Goal: Information Seeking & Learning: Learn about a topic

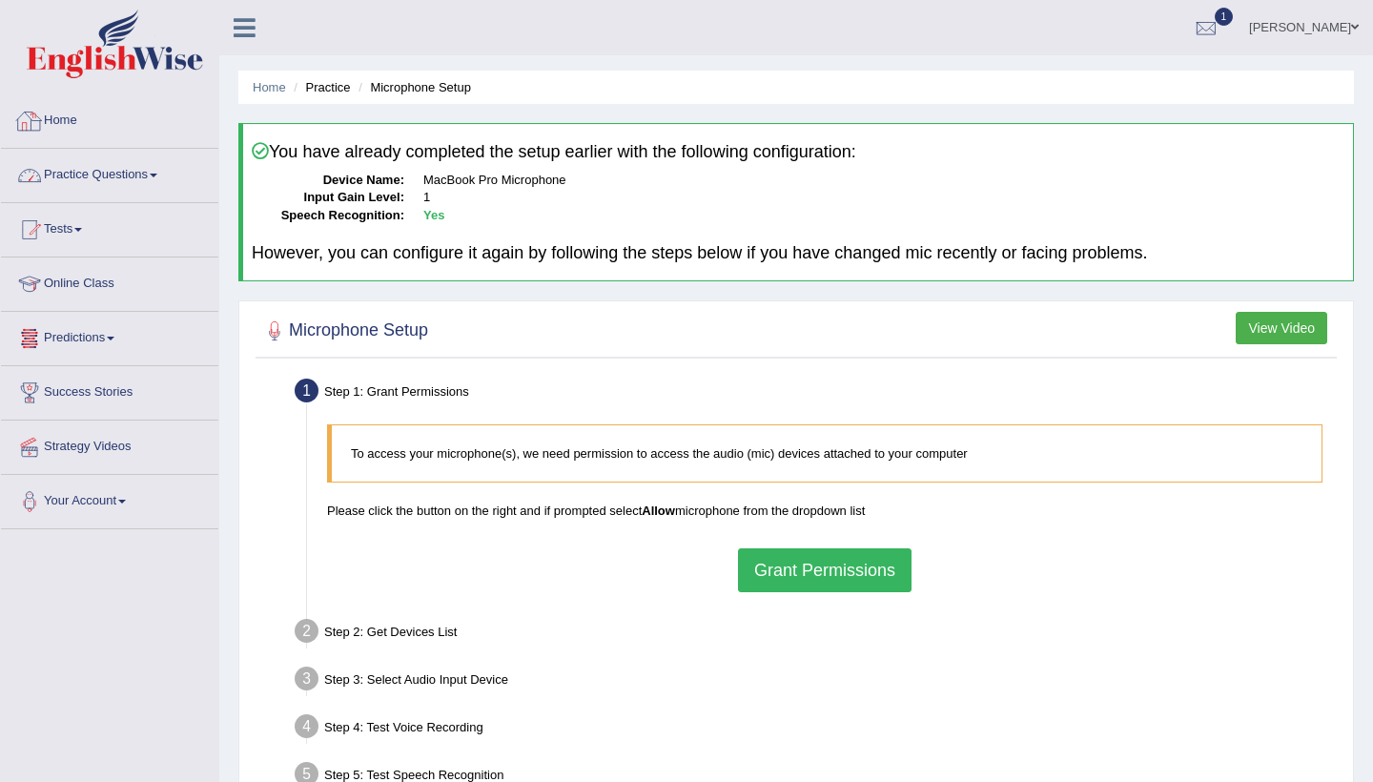
click at [160, 153] on link "Practice Questions" at bounding box center [109, 173] width 217 height 48
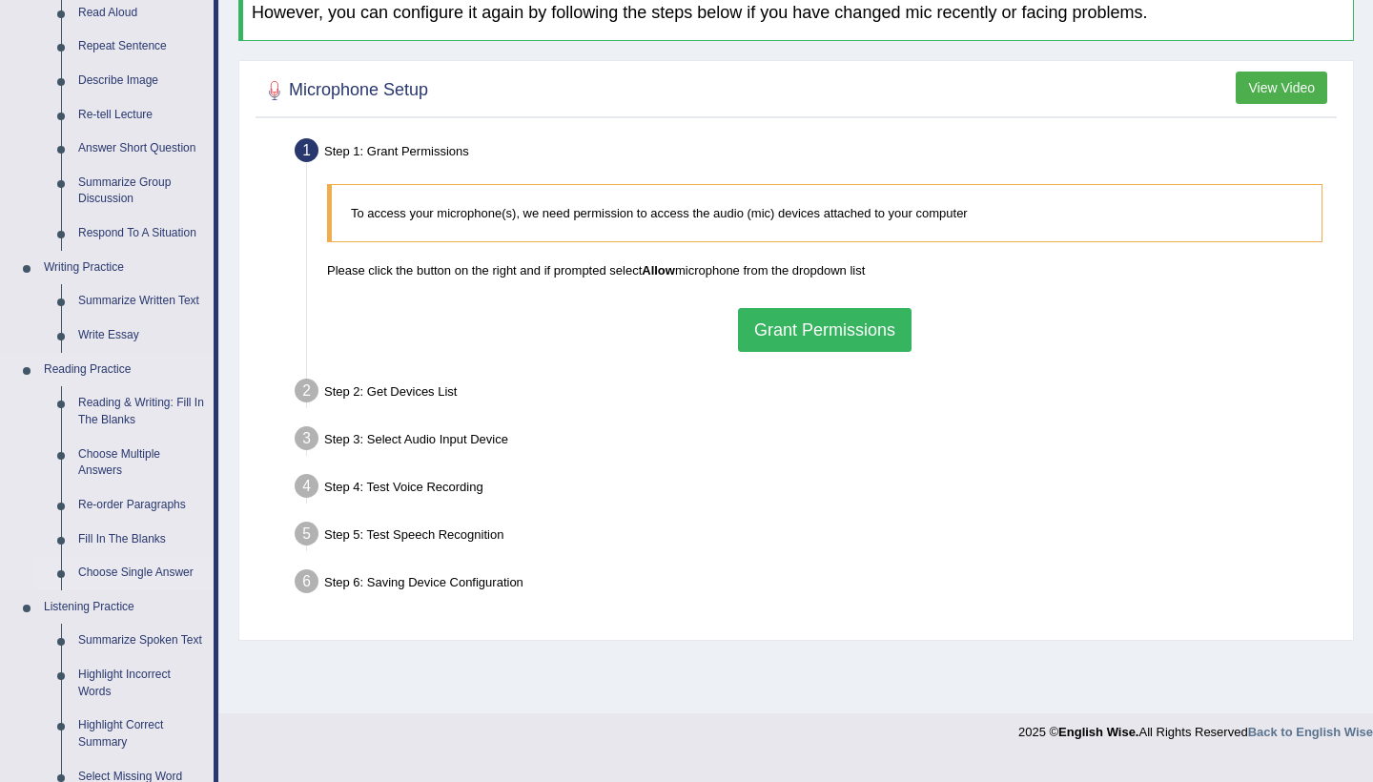
scroll to position [255, 0]
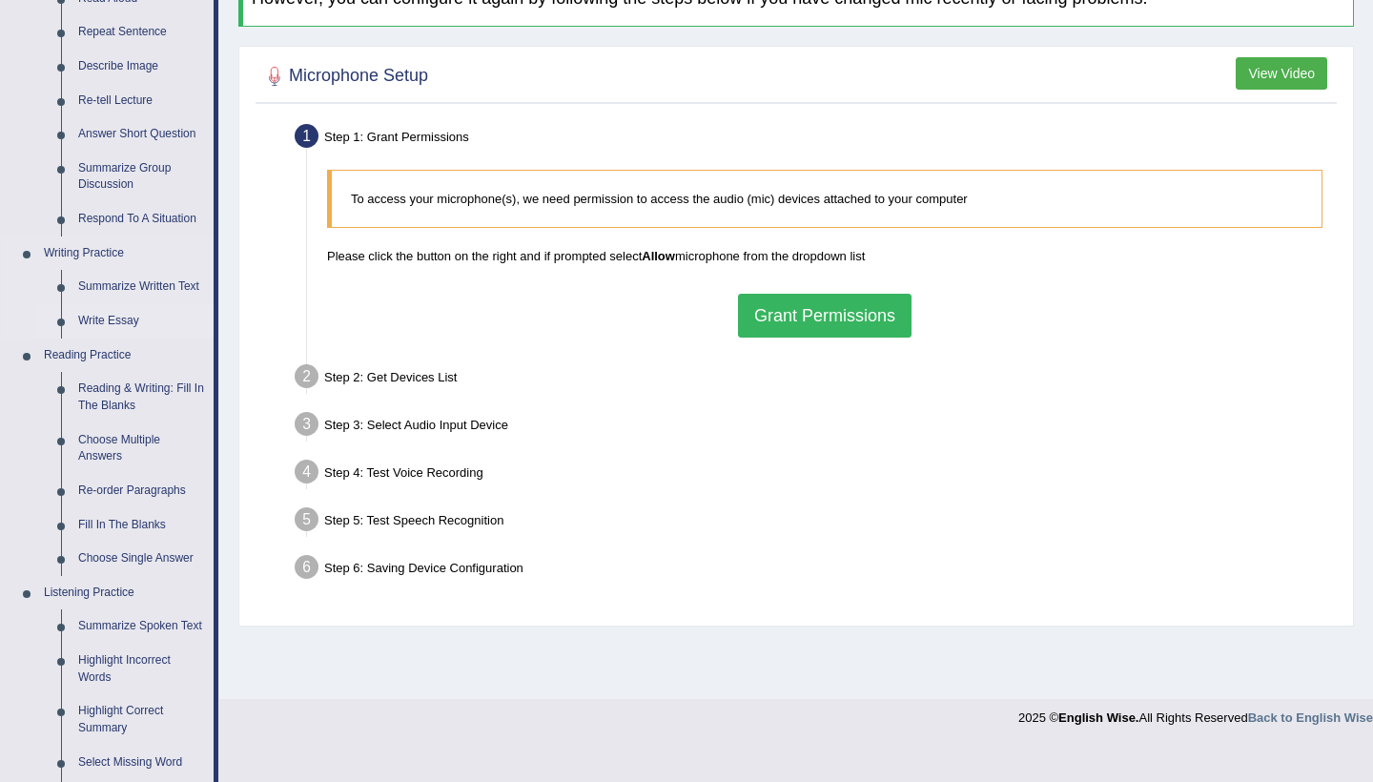
click at [157, 327] on link "Write Essay" at bounding box center [142, 321] width 144 height 34
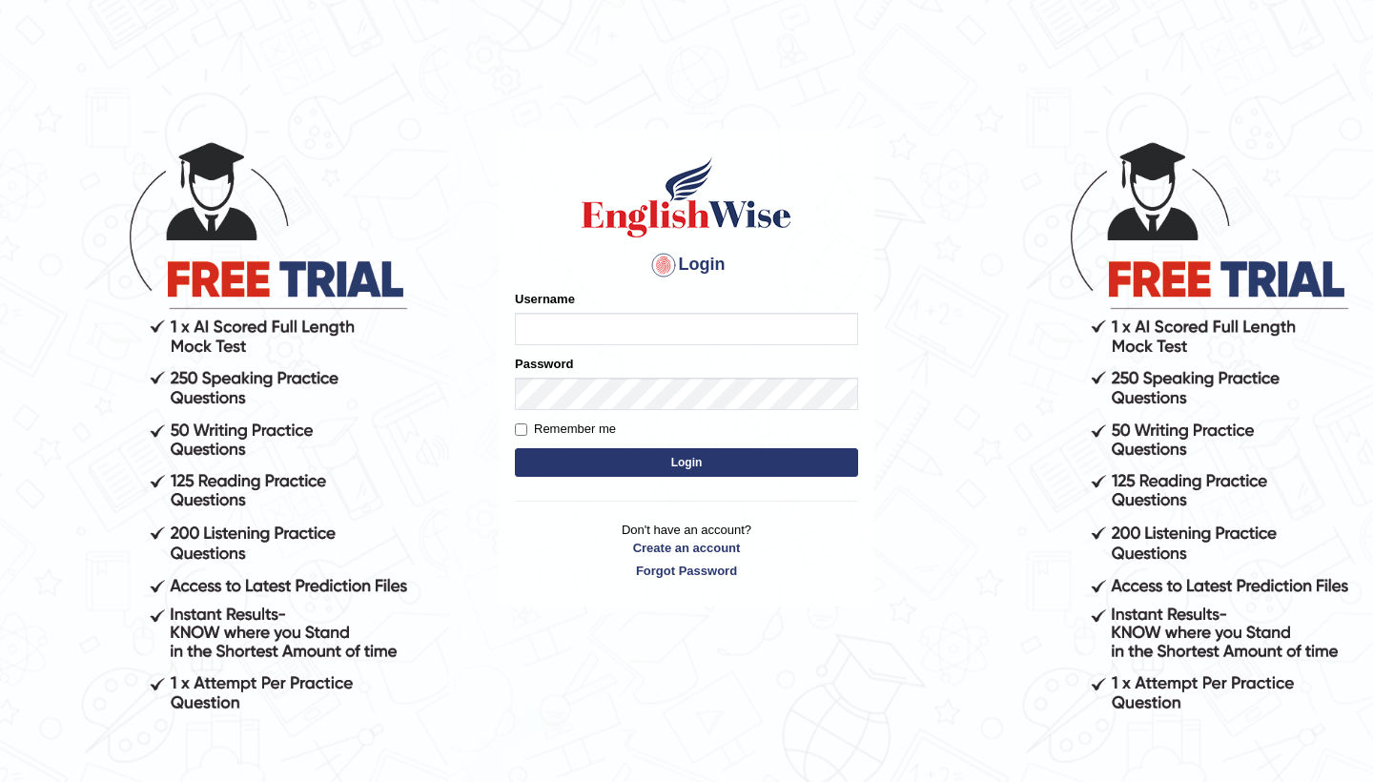
click at [157, 327] on body "Login Please fix the following errors: Username Password Remember me Login Don'…" at bounding box center [686, 460] width 1373 height 782
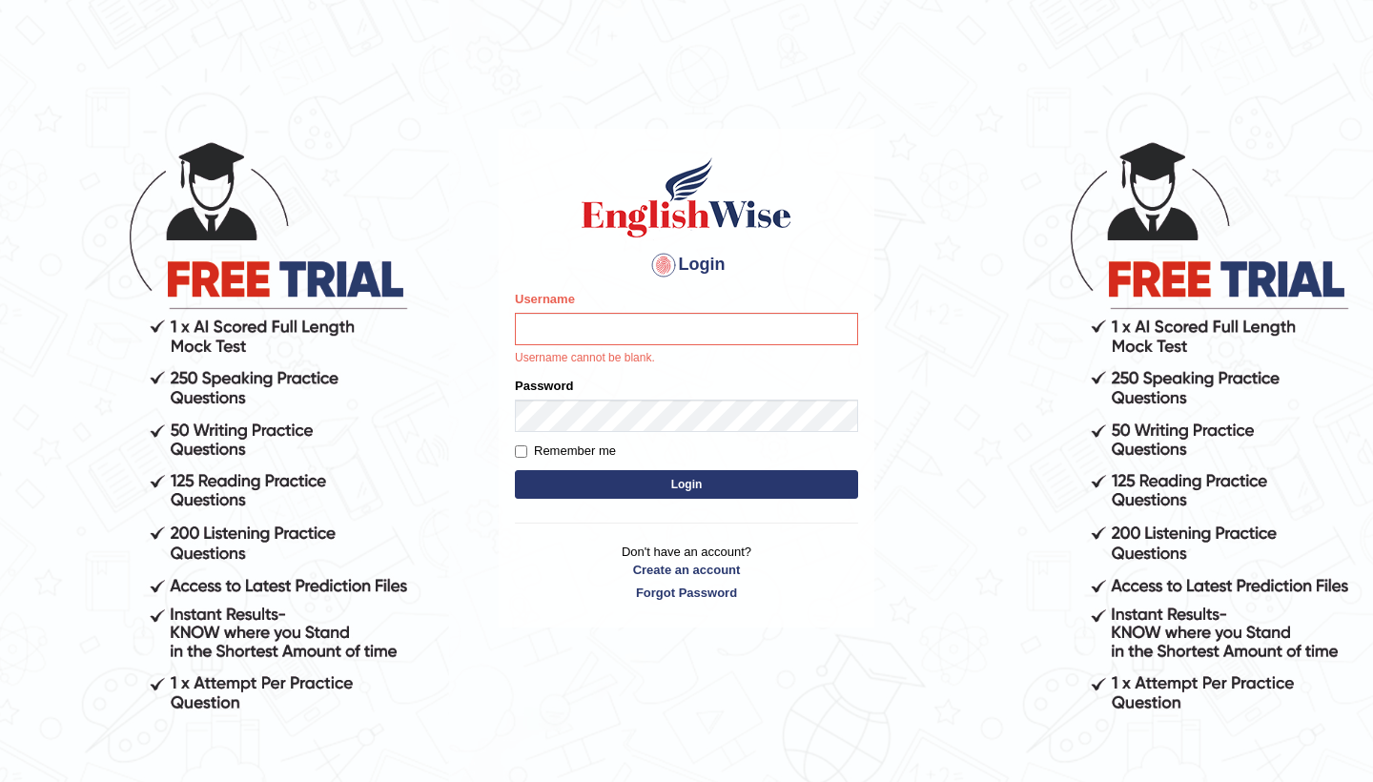
click at [157, 327] on body "Login Please fix the following errors: Username Username cannot be blank. Passw…" at bounding box center [686, 460] width 1373 height 782
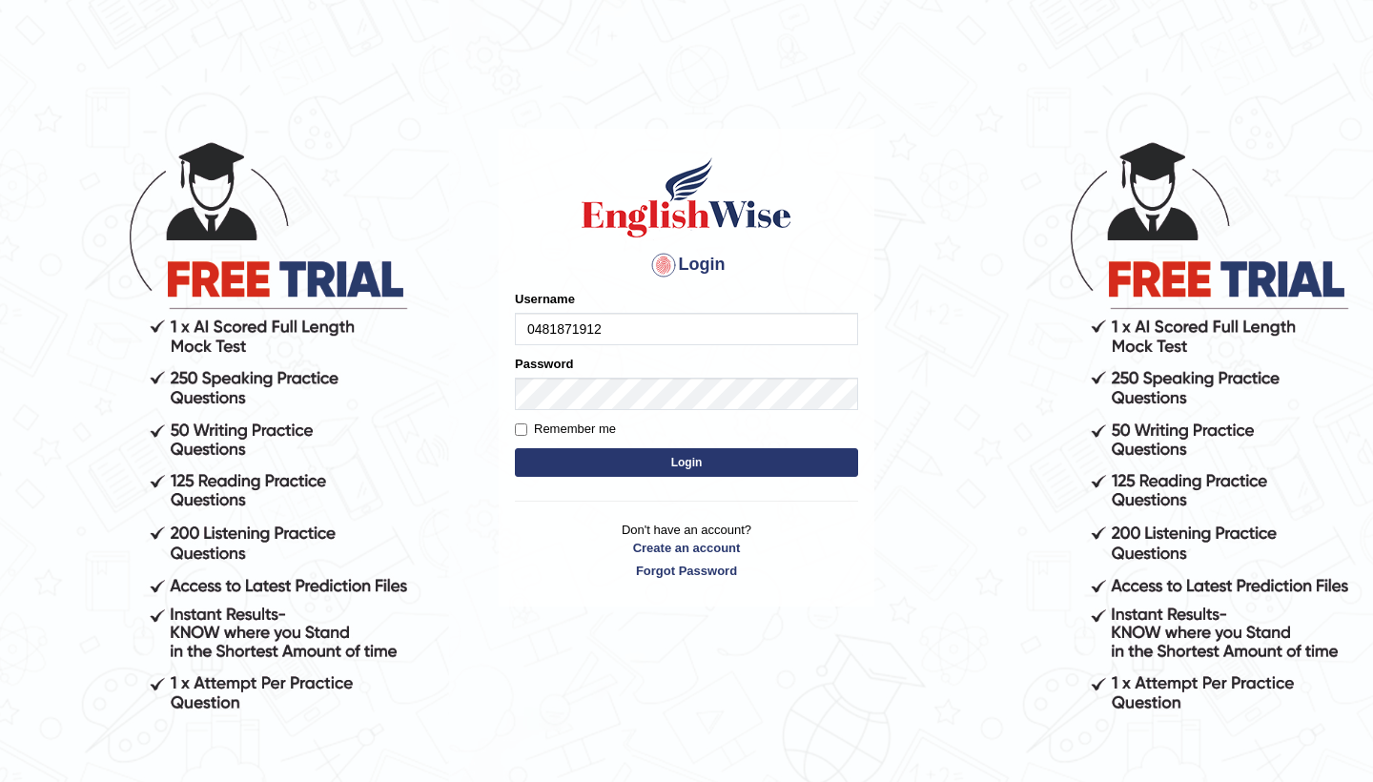
type input "0481871912"
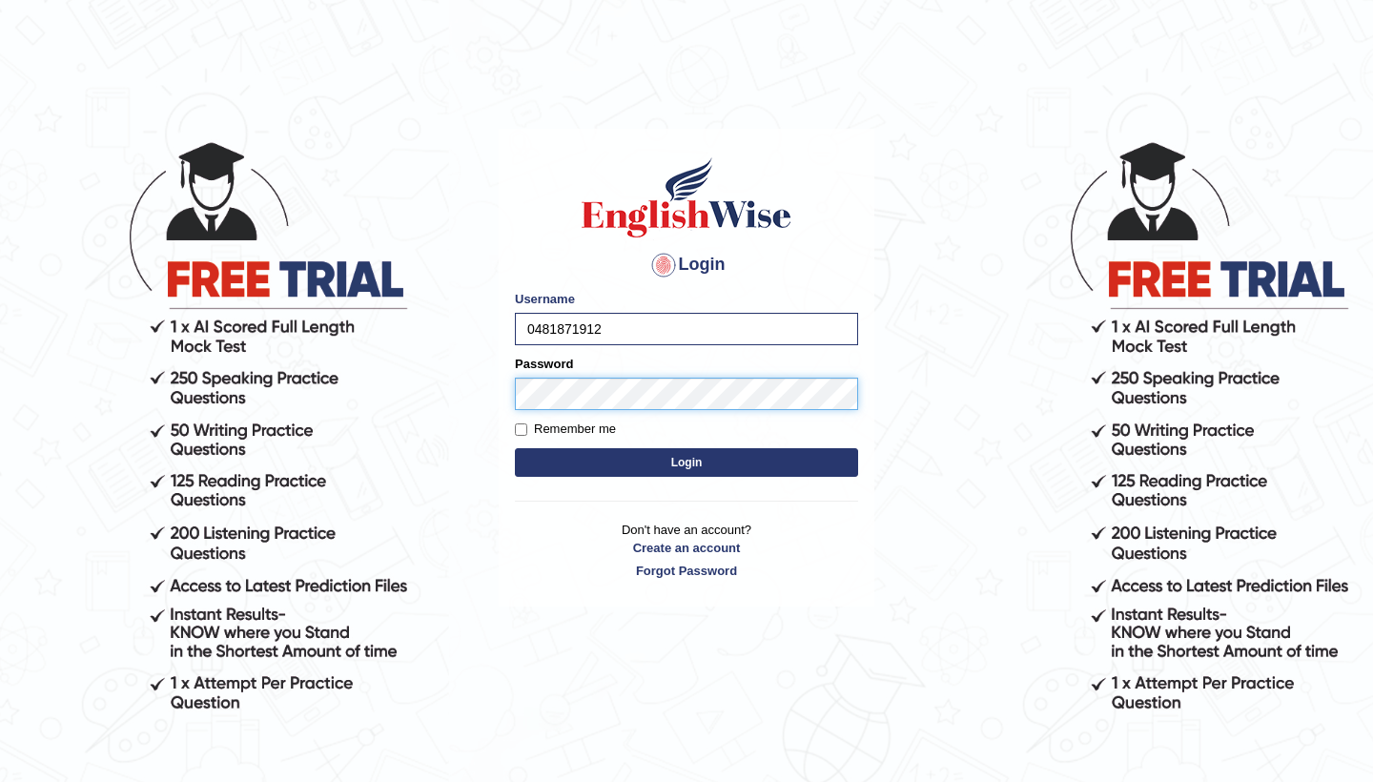
click at [687, 462] on button "Login" at bounding box center [686, 462] width 343 height 29
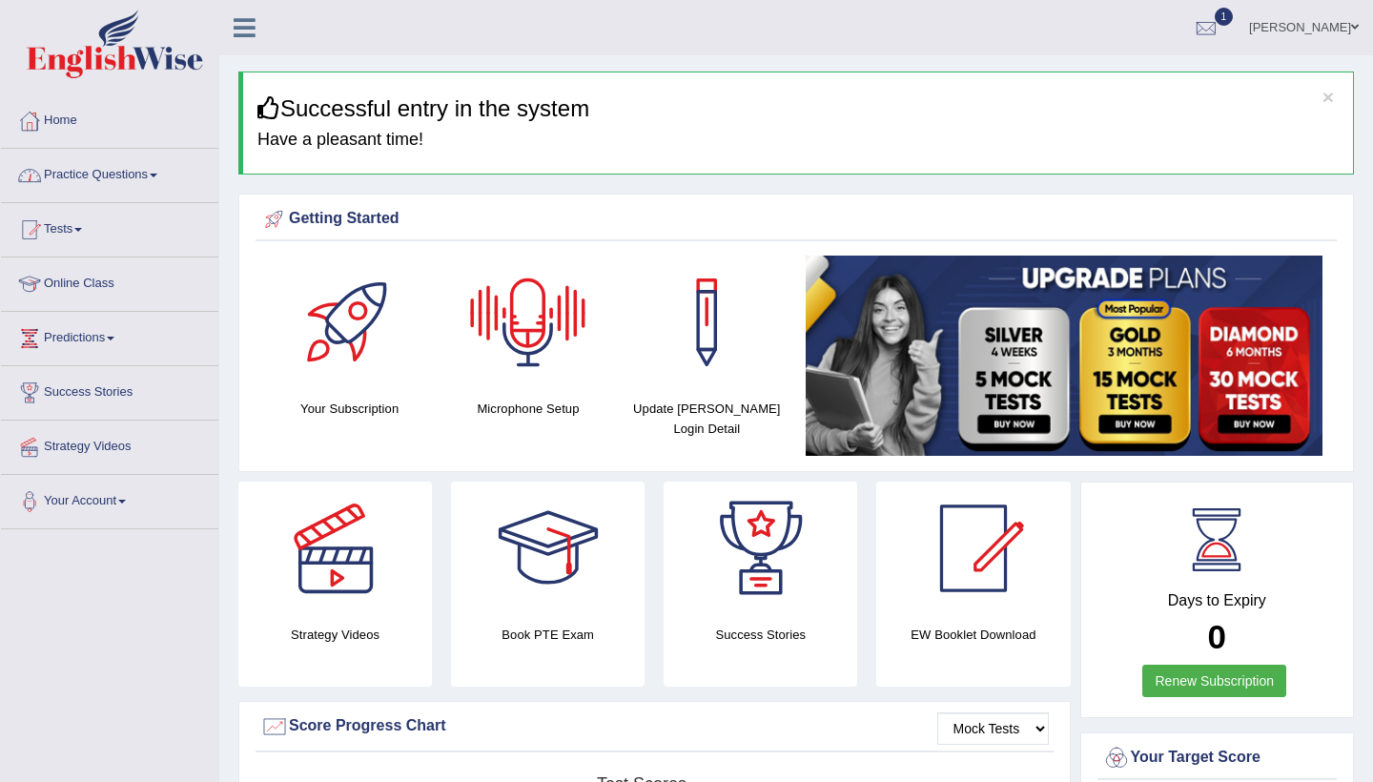
click at [170, 175] on link "Practice Questions" at bounding box center [109, 173] width 217 height 48
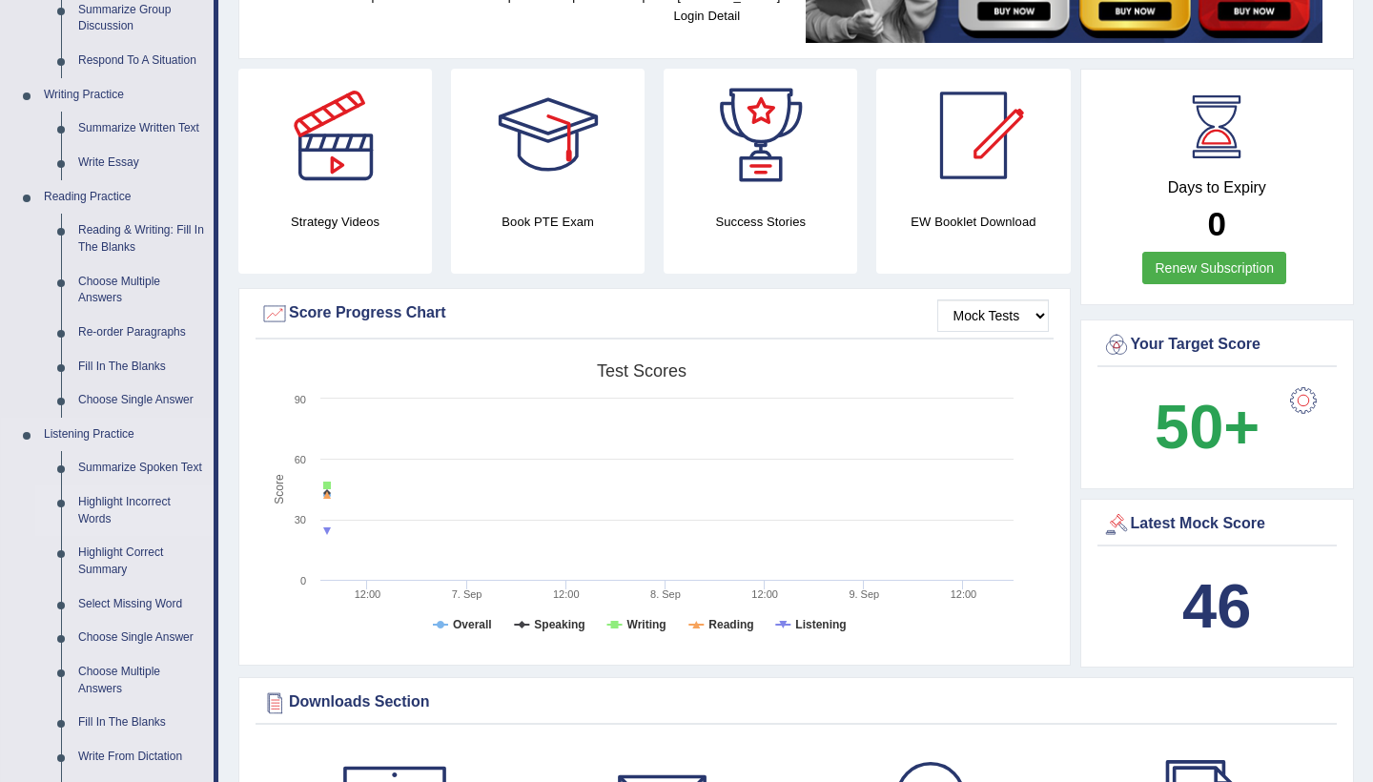
scroll to position [443, 0]
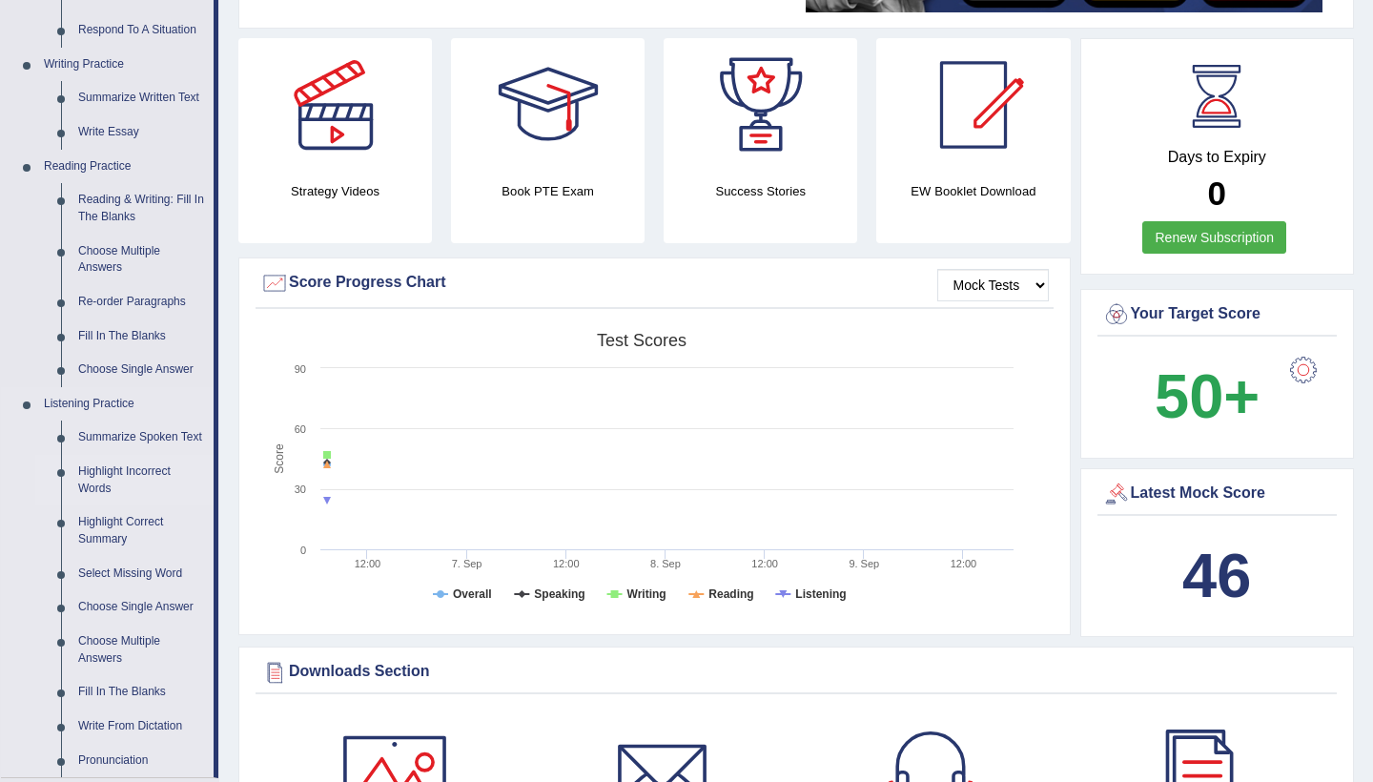
click at [122, 483] on link "Highlight Incorrect Words" at bounding box center [142, 480] width 144 height 51
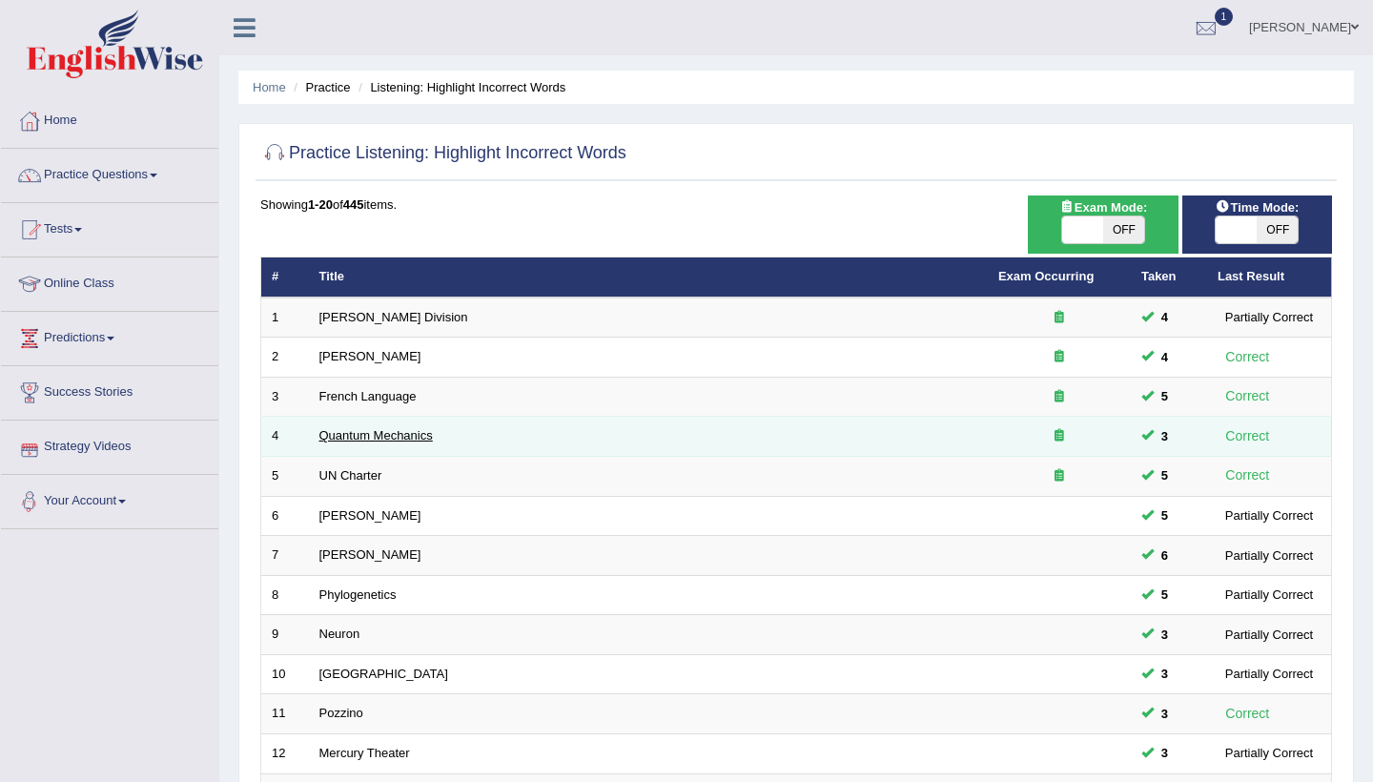
click at [364, 434] on link "Quantum Mechanics" at bounding box center [375, 435] width 113 height 14
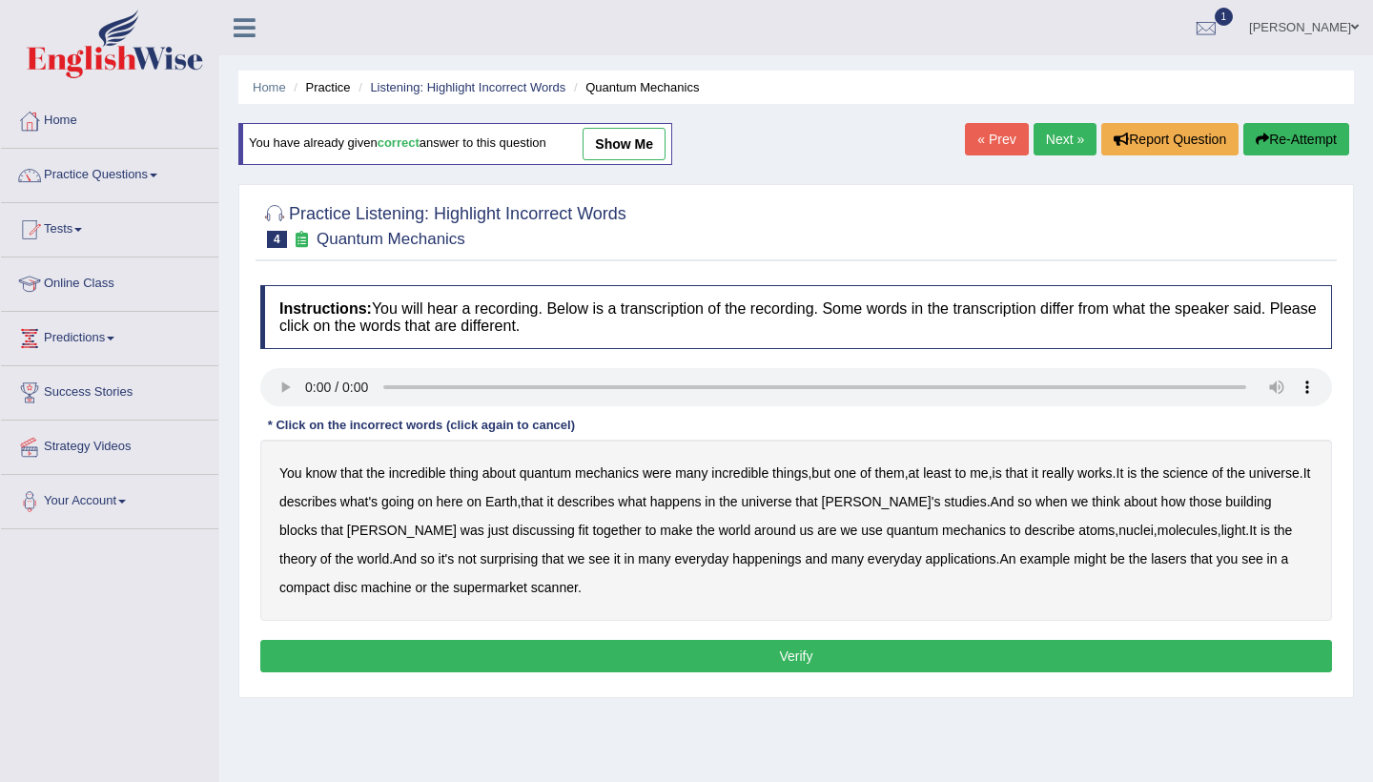
click at [1034, 146] on link "Next »" at bounding box center [1065, 139] width 63 height 32
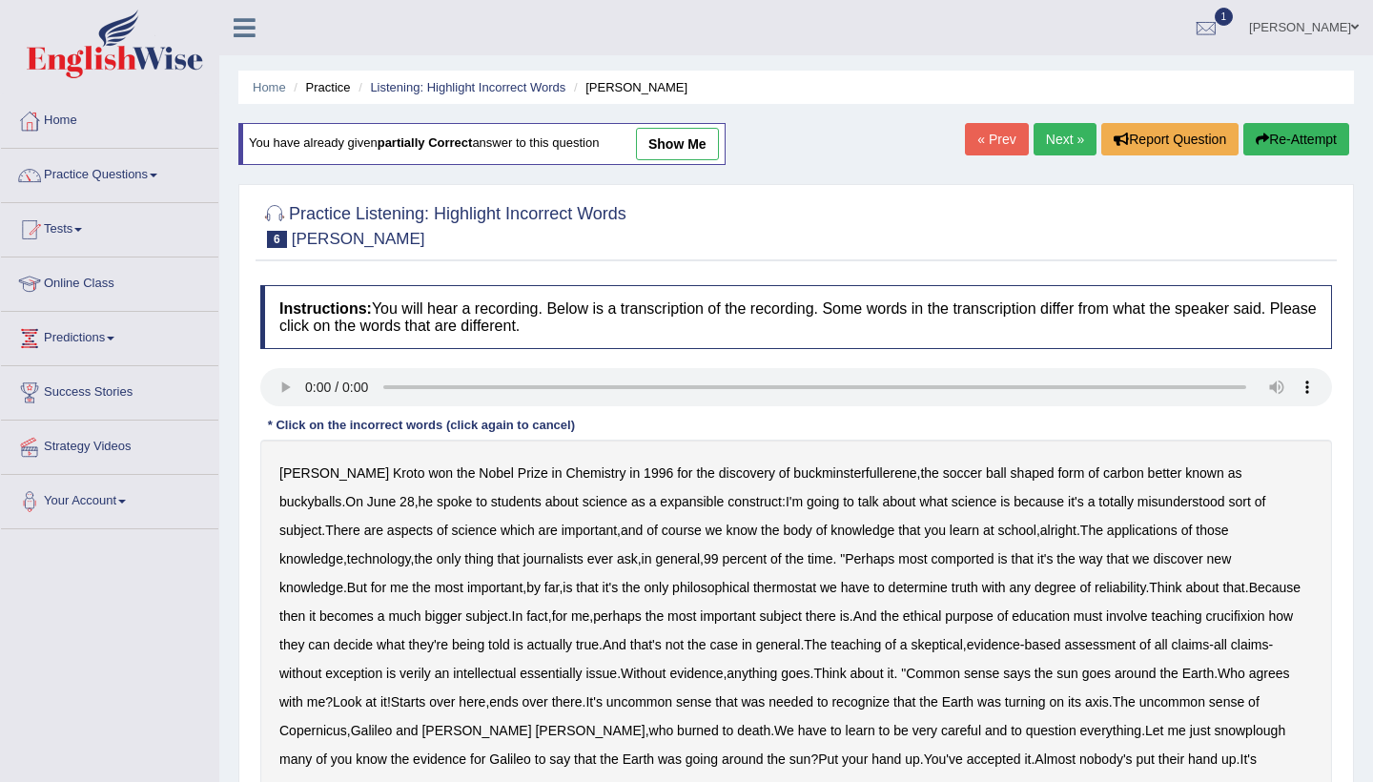
click at [307, 387] on audio at bounding box center [796, 387] width 1072 height 38
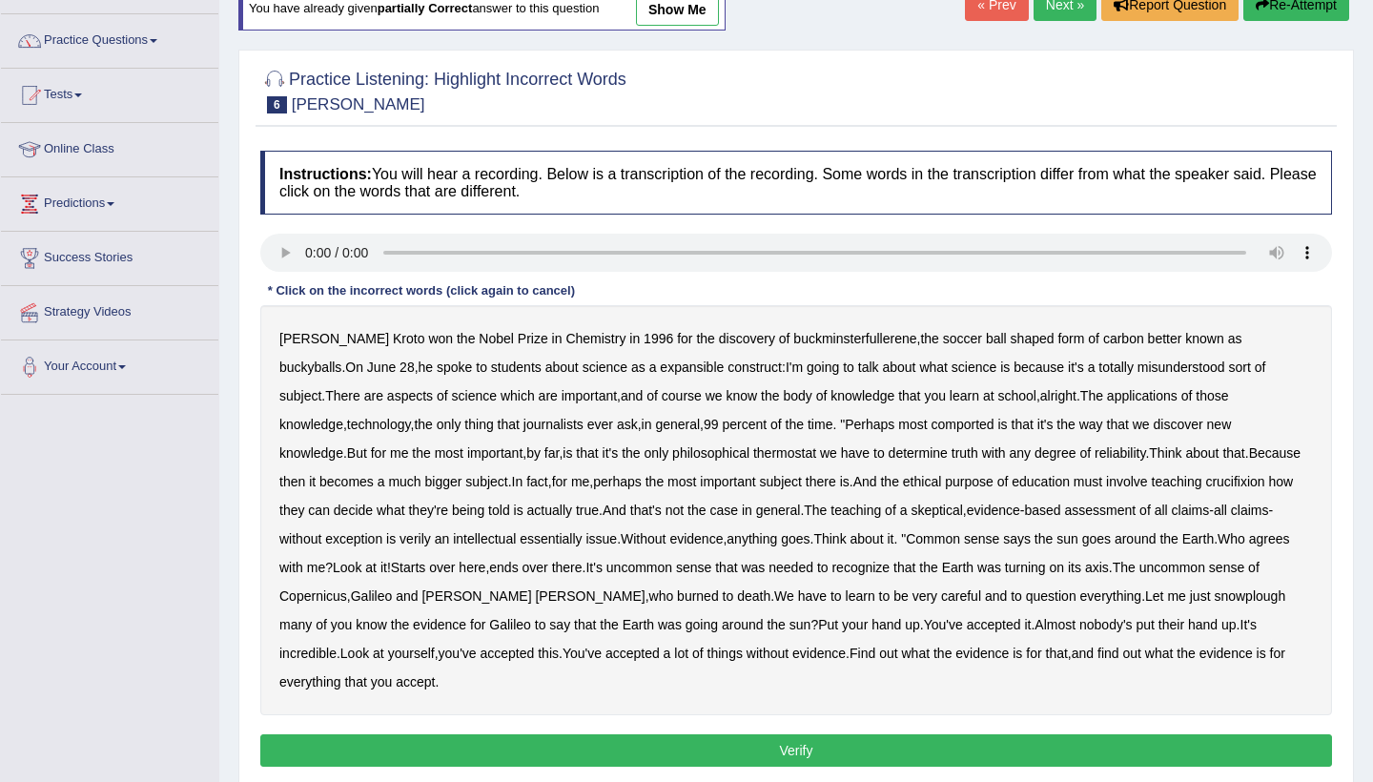
scroll to position [145, 0]
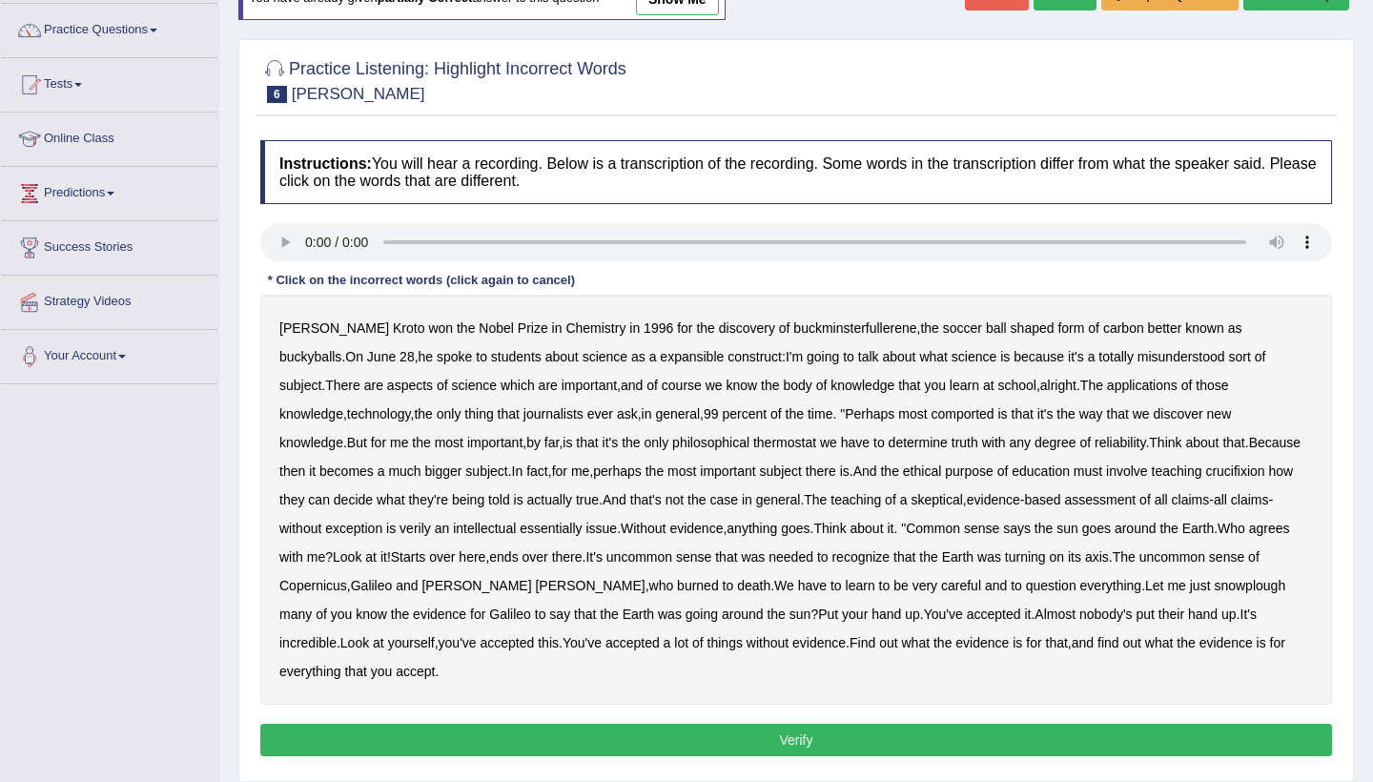
click at [660, 354] on b "expansible" at bounding box center [692, 356] width 64 height 15
click at [753, 440] on b "thermostat" at bounding box center [784, 442] width 63 height 15
click at [1205, 468] on b "crucifixion" at bounding box center [1234, 470] width 59 height 15
click at [400, 534] on b "verily" at bounding box center [415, 528] width 31 height 15
click at [1214, 592] on b "snowplough" at bounding box center [1250, 585] width 72 height 15
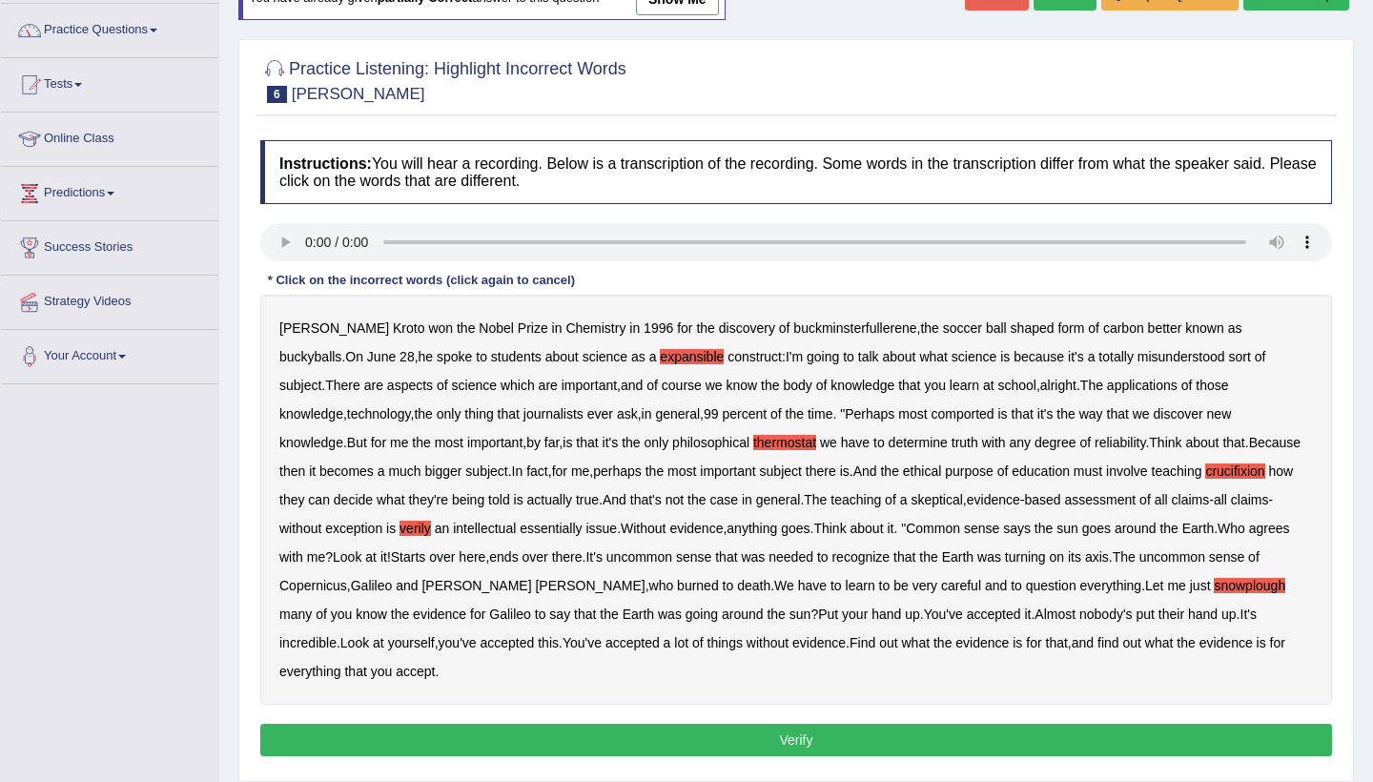
click at [774, 724] on button "Verify" at bounding box center [796, 740] width 1072 height 32
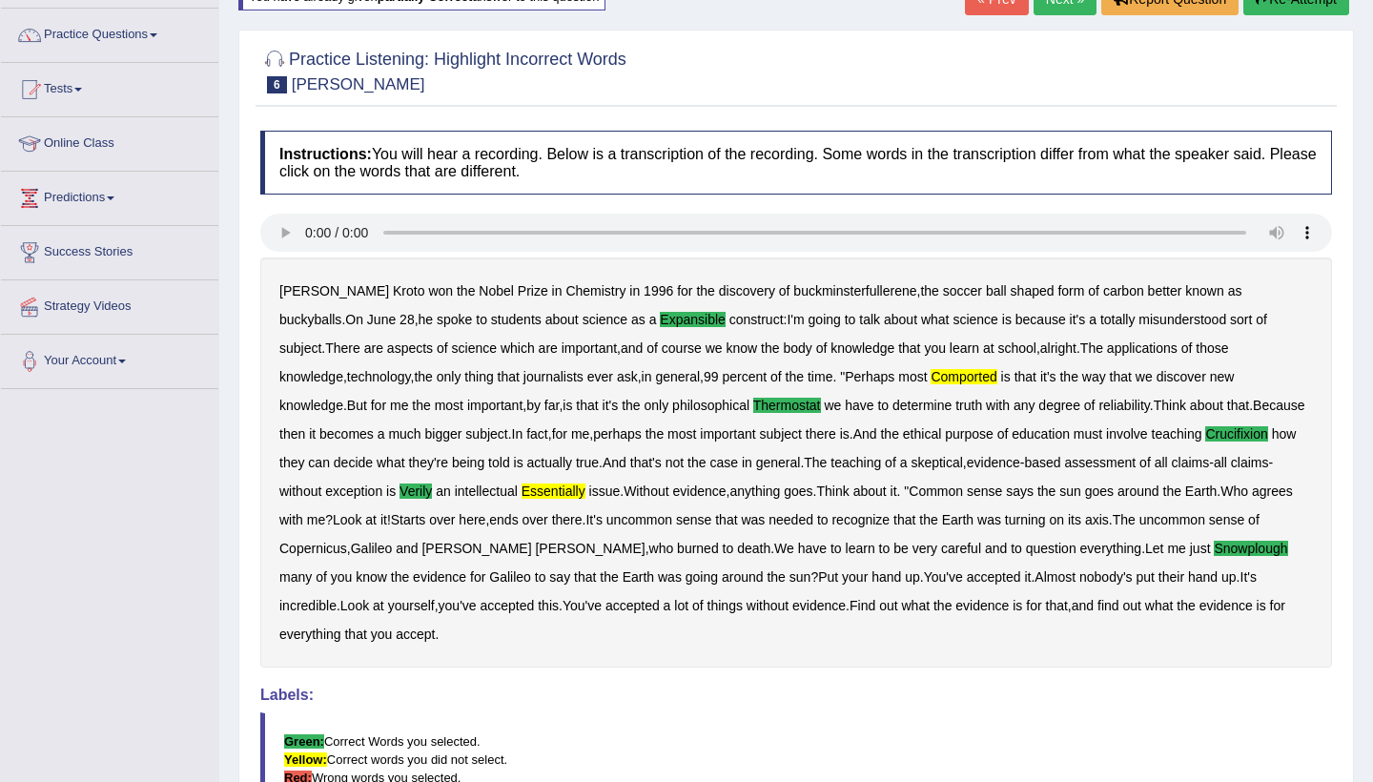
scroll to position [146, 0]
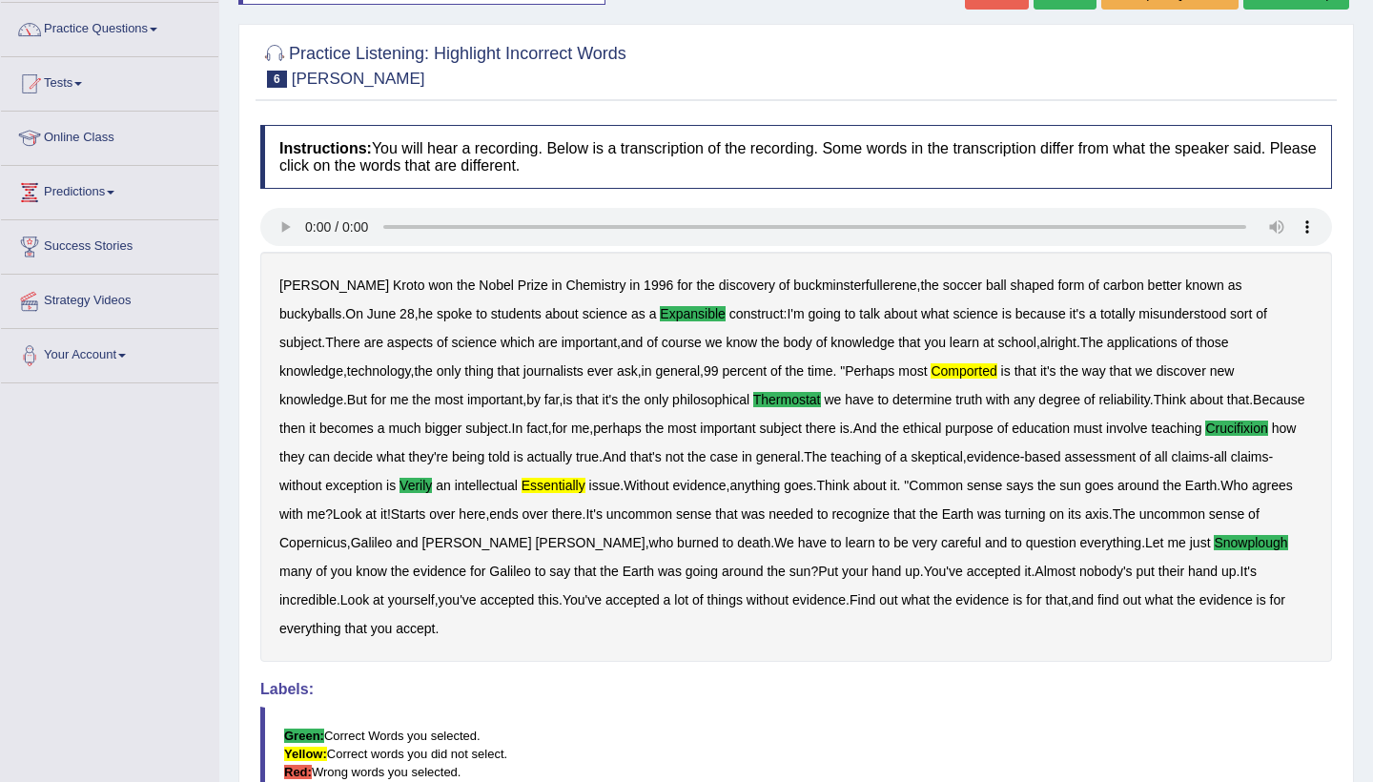
click at [839, 770] on blockquote "Green: Correct Words you selected. Yellow: Correct words you did not select. Re…" at bounding box center [796, 754] width 1072 height 94
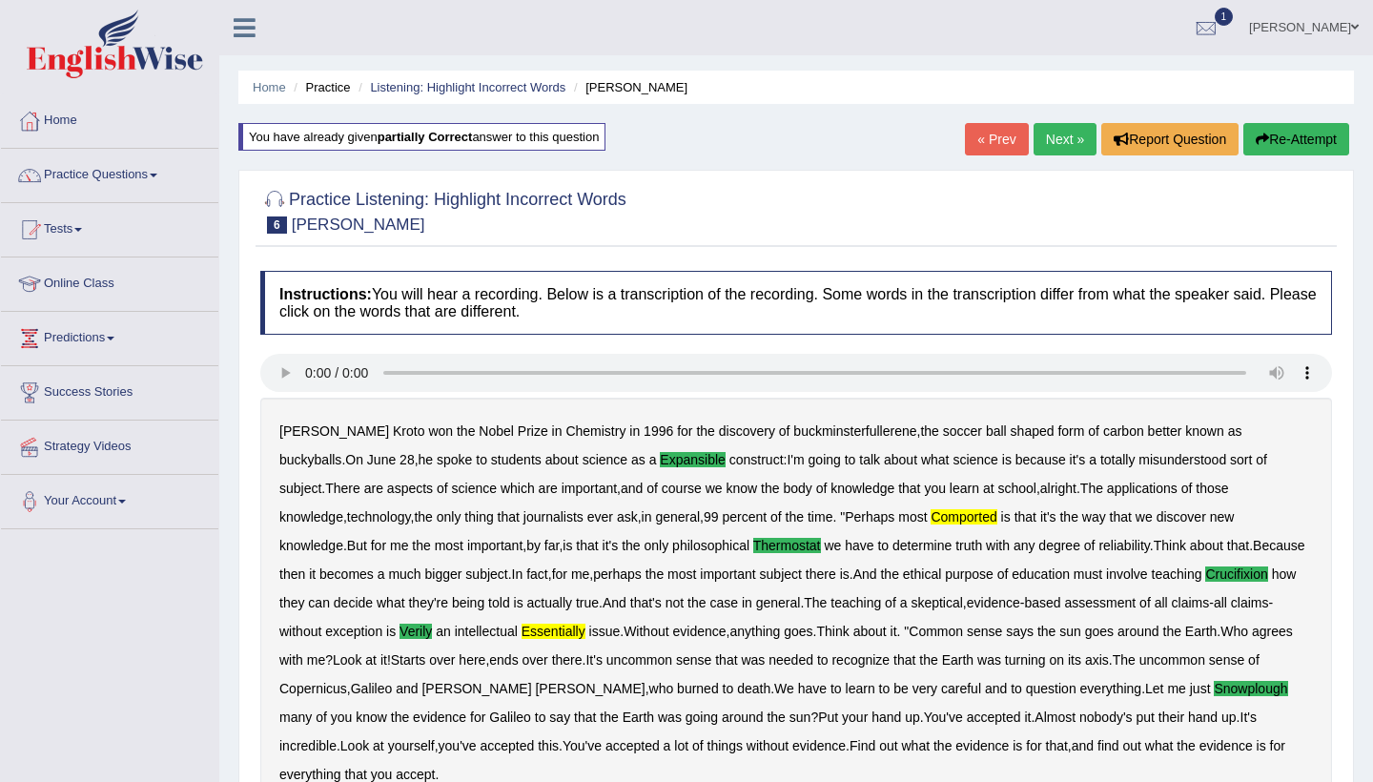
scroll to position [0, 0]
click at [1055, 131] on link "Next »" at bounding box center [1065, 139] width 63 height 32
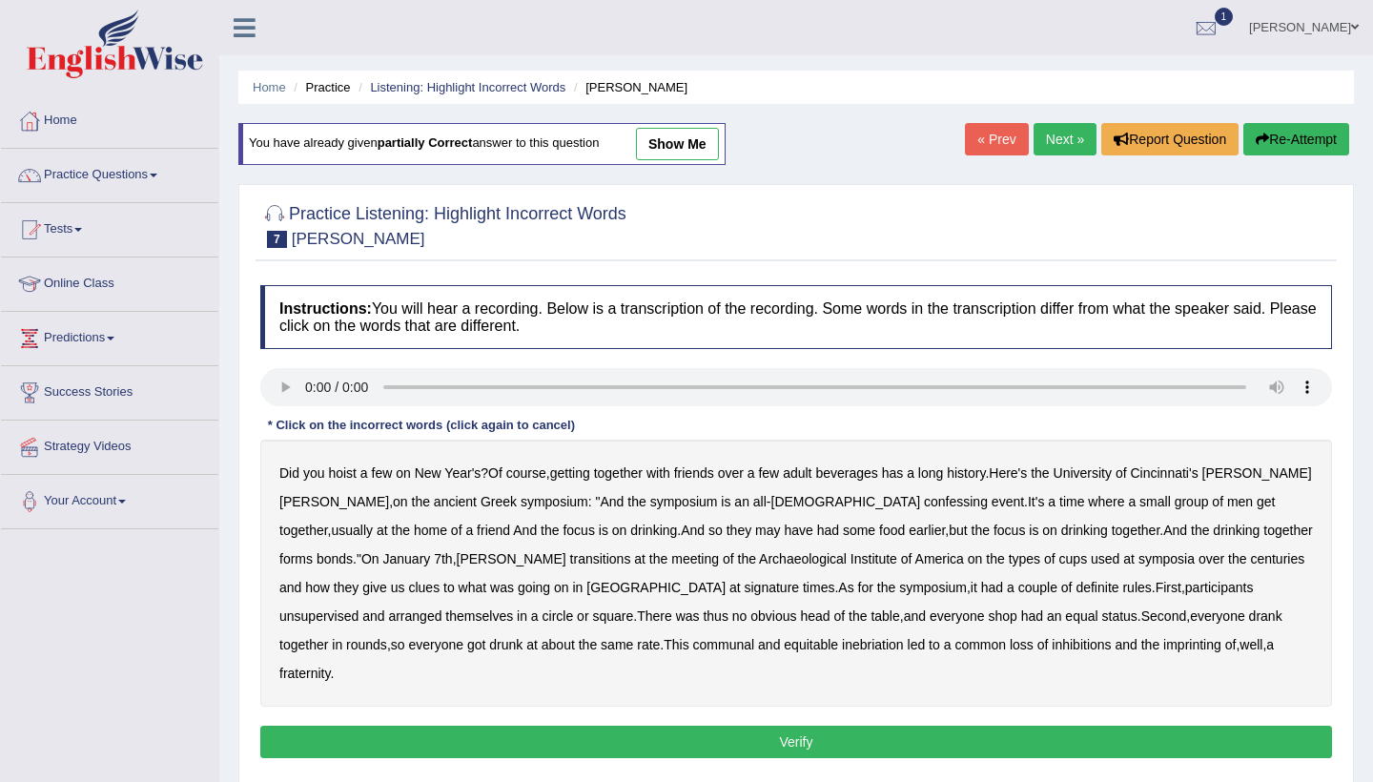
click at [297, 384] on audio at bounding box center [796, 387] width 1072 height 38
click at [303, 385] on audio at bounding box center [796, 387] width 1072 height 38
click at [313, 378] on audio at bounding box center [796, 387] width 1072 height 38
click at [309, 381] on audio at bounding box center [796, 387] width 1072 height 38
click at [924, 501] on b "confessing" at bounding box center [956, 501] width 64 height 15
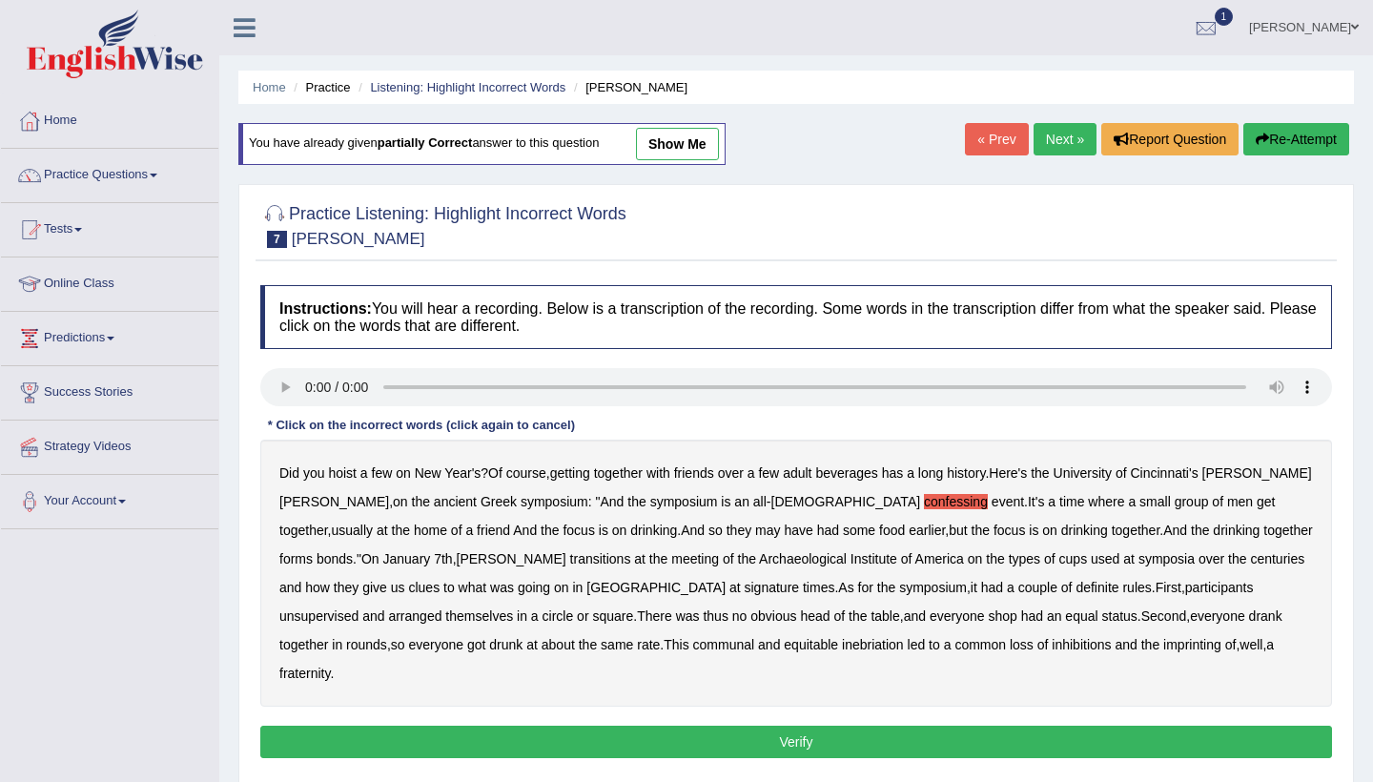
click at [570, 556] on b "transitions" at bounding box center [600, 558] width 61 height 15
click at [745, 585] on b "signature" at bounding box center [772, 587] width 55 height 15
click at [717, 726] on button "Verify" at bounding box center [796, 742] width 1072 height 32
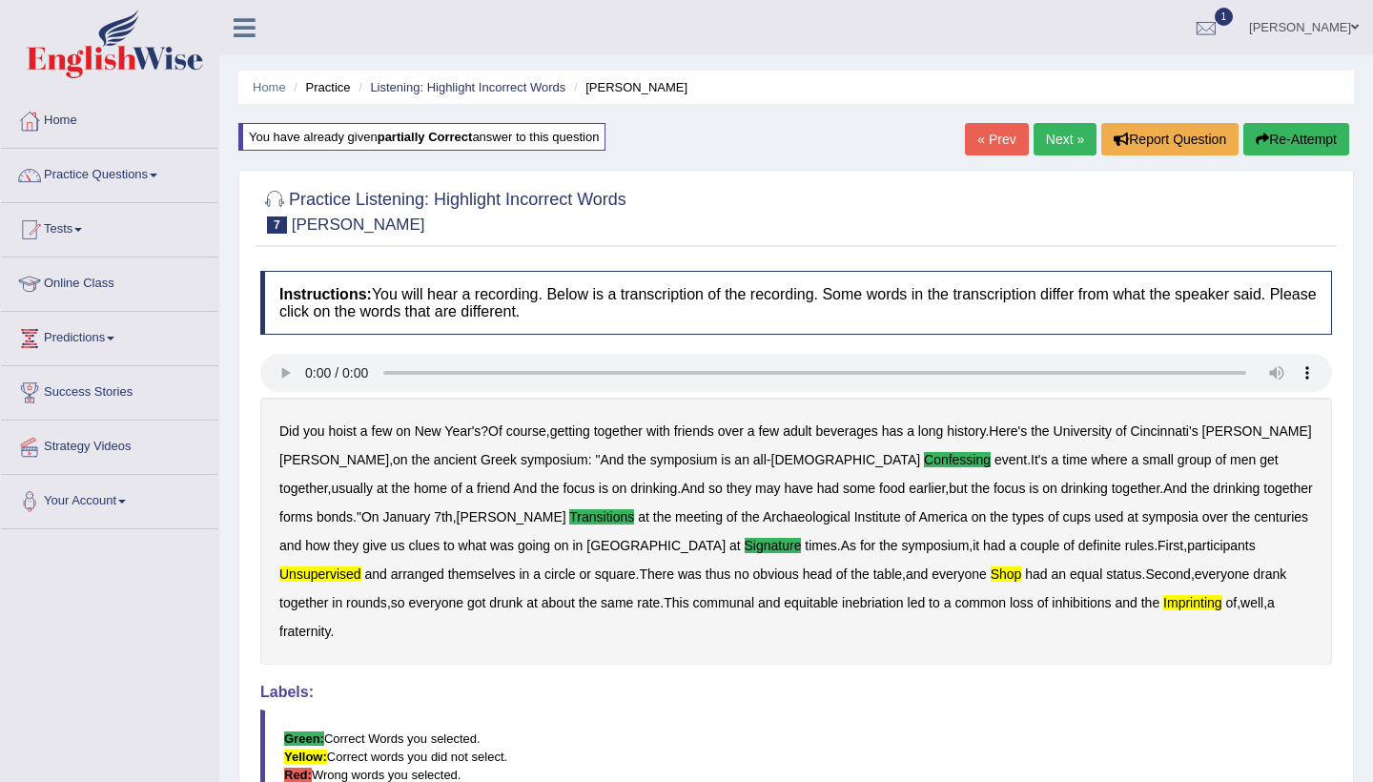
click at [717, 709] on blockquote "Green: Correct Words you selected. Yellow: Correct words you did not select. Re…" at bounding box center [796, 756] width 1072 height 94
click at [1055, 116] on div "Home Practice Listening: Highlight Incorrect Words [PERSON_NAME] You have alrea…" at bounding box center [796, 490] width 1154 height 981
click at [1051, 125] on link "Next »" at bounding box center [1065, 139] width 63 height 32
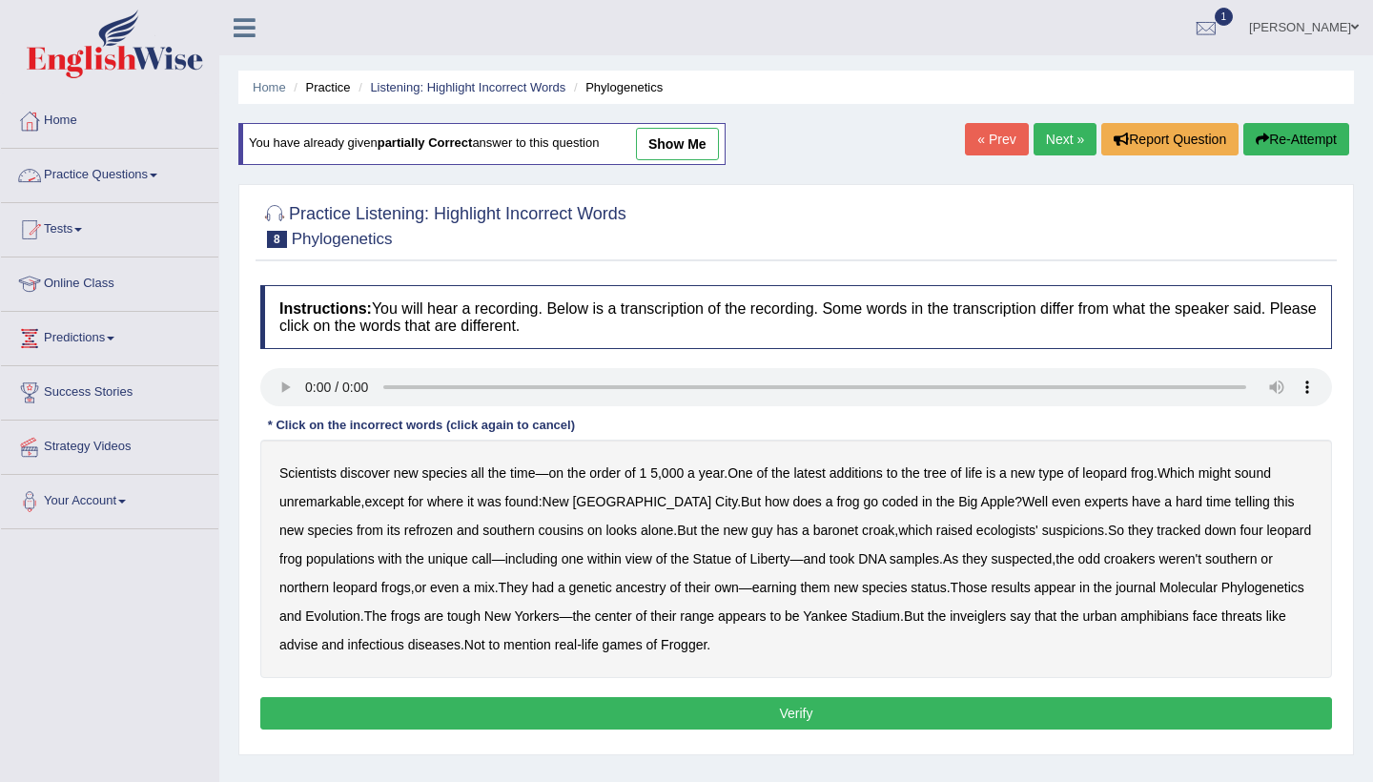
click at [123, 178] on link "Practice Questions" at bounding box center [109, 173] width 217 height 48
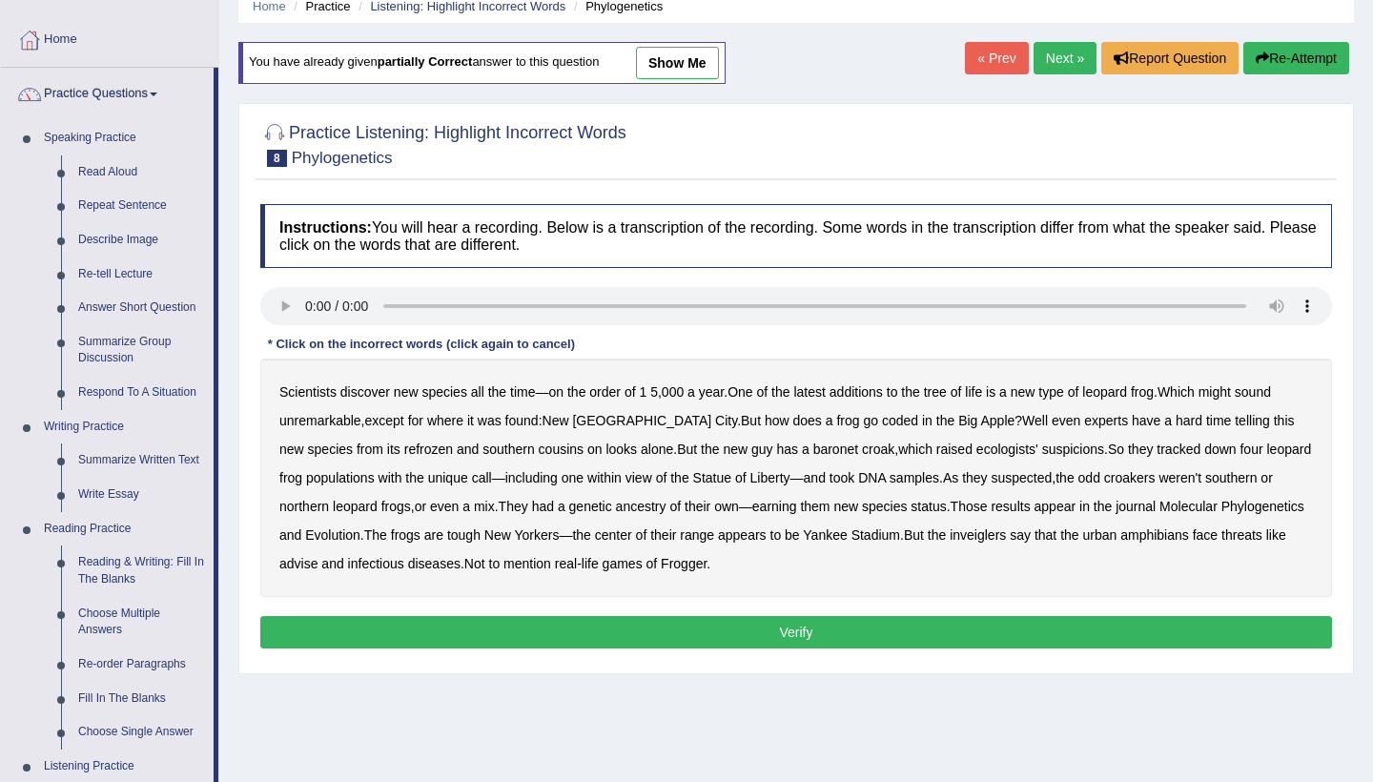
scroll to position [25, 0]
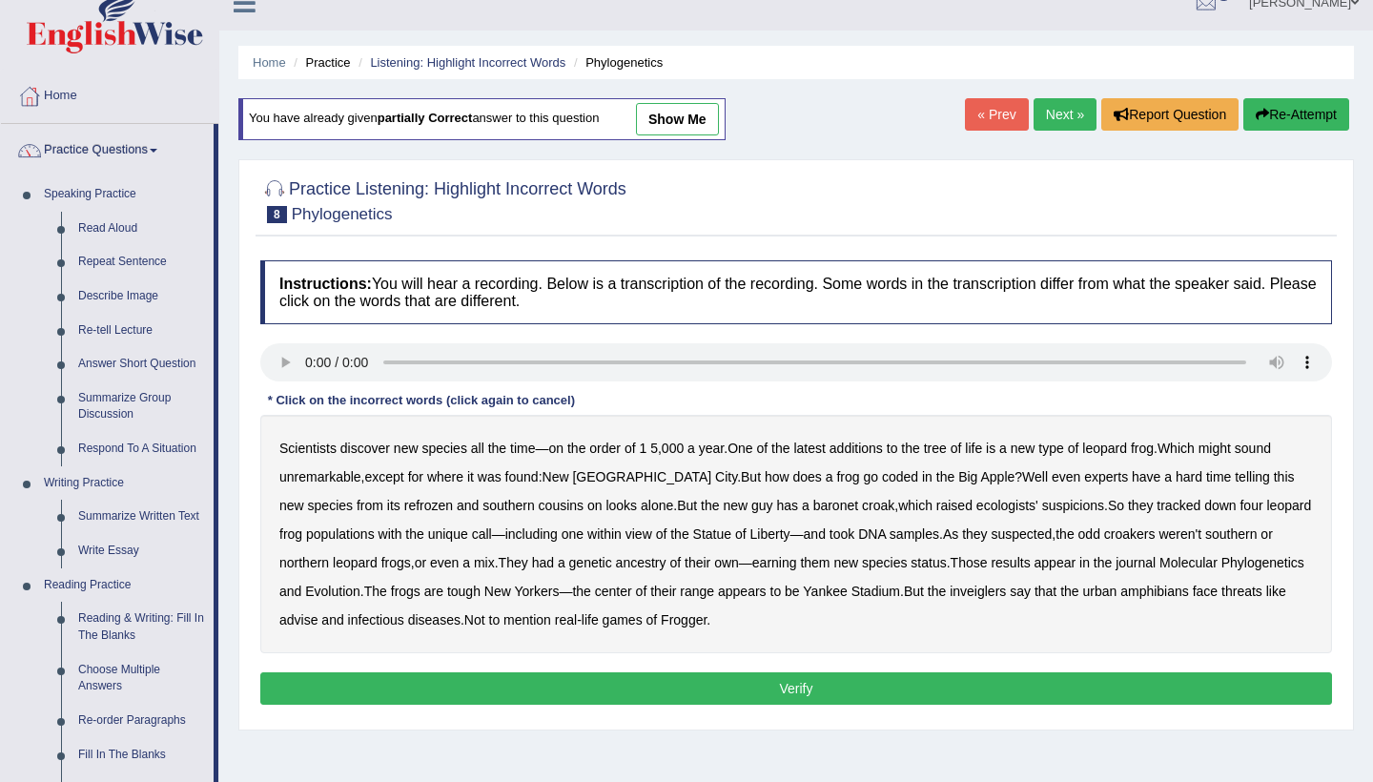
click at [306, 359] on audio at bounding box center [796, 362] width 1072 height 38
click at [813, 508] on b "baronet" at bounding box center [835, 505] width 45 height 15
click at [791, 686] on button "Verify" at bounding box center [796, 688] width 1072 height 32
